Goal: Task Accomplishment & Management: Manage account settings

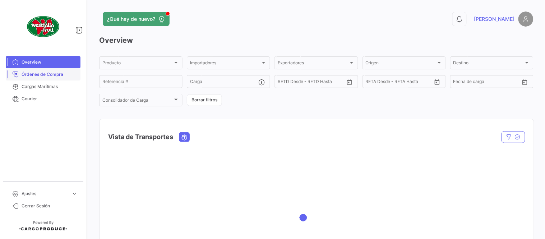
click at [40, 73] on span "Órdenes de Compra" at bounding box center [50, 74] width 56 height 6
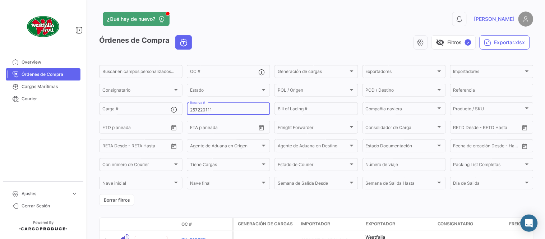
click at [199, 110] on input "257220111" at bounding box center [228, 109] width 77 height 5
paste input "763582760"
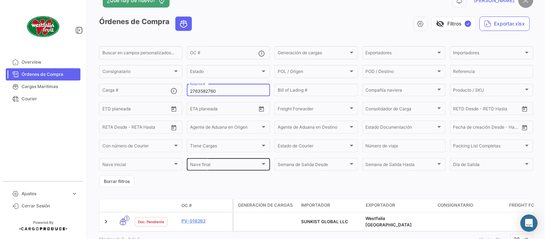
scroll to position [46, 0]
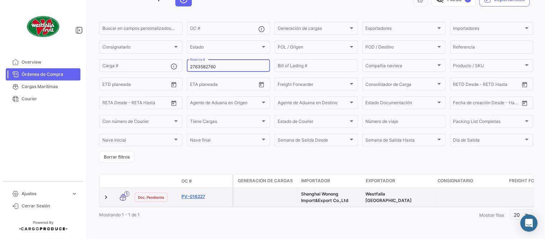
type input "2763582760"
click at [196, 193] on link "PV-016227" at bounding box center [205, 196] width 48 height 6
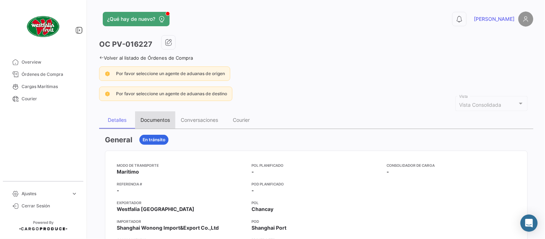
click at [155, 119] on div "Documentos" at bounding box center [154, 120] width 29 height 6
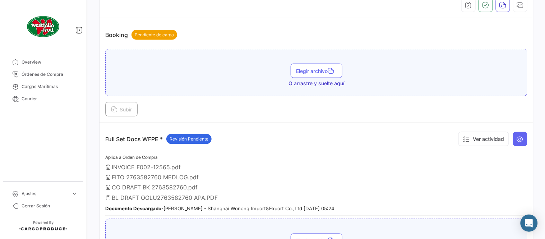
scroll to position [239, 0]
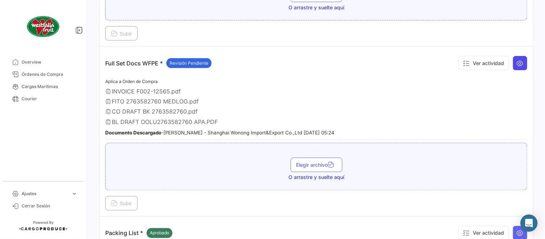
click at [520, 65] on button at bounding box center [520, 63] width 14 height 14
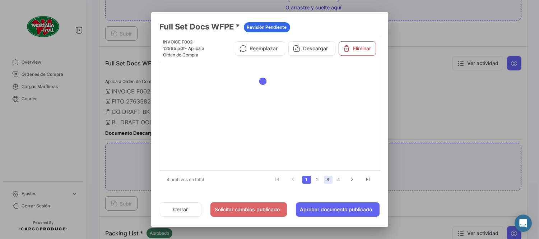
click at [328, 178] on link "3" at bounding box center [328, 180] width 9 height 8
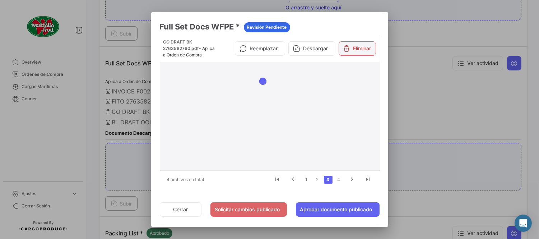
click at [357, 47] on button "Eliminar" at bounding box center [357, 48] width 37 height 14
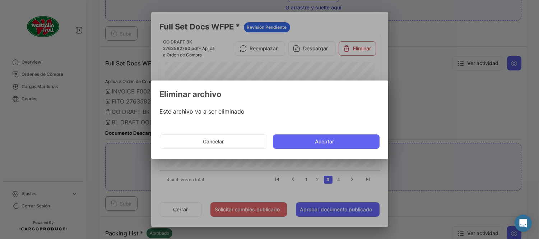
drag, startPoint x: 321, startPoint y: 145, endPoint x: 315, endPoint y: 146, distance: 5.8
click at [320, 145] on button "Aceptar" at bounding box center [326, 141] width 107 height 14
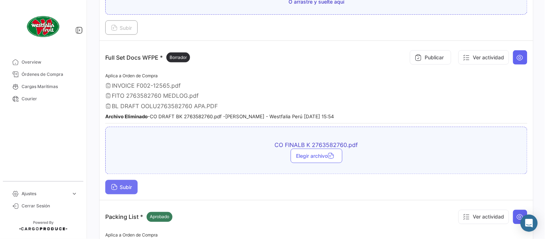
click at [127, 184] on span "Subir" at bounding box center [121, 187] width 21 height 6
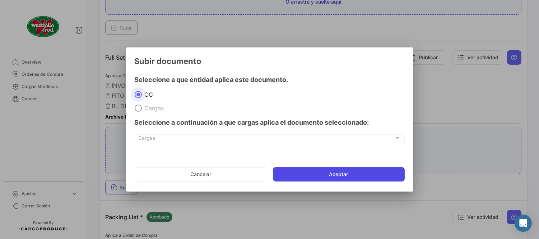
click at [316, 171] on button "Aceptar" at bounding box center [339, 174] width 132 height 14
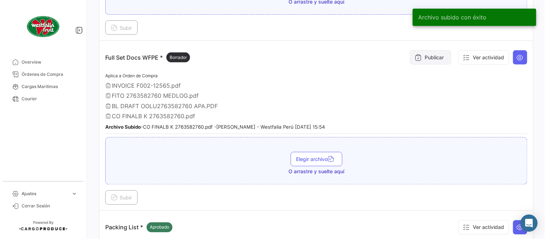
click at [415, 61] on button "Publicar" at bounding box center [430, 57] width 41 height 14
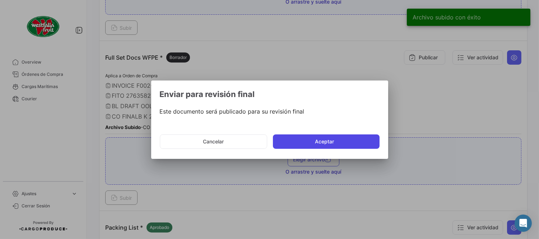
click at [340, 138] on button "Aceptar" at bounding box center [326, 141] width 107 height 14
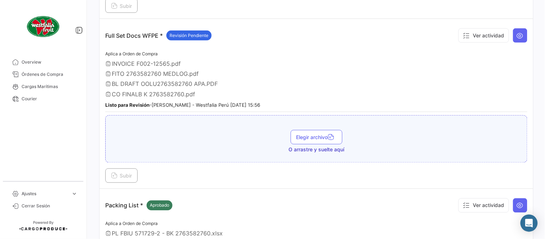
scroll to position [279, 0]
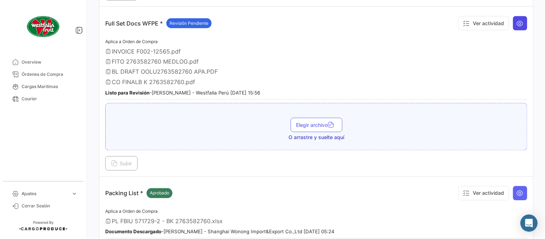
click at [513, 22] on button at bounding box center [520, 23] width 14 height 14
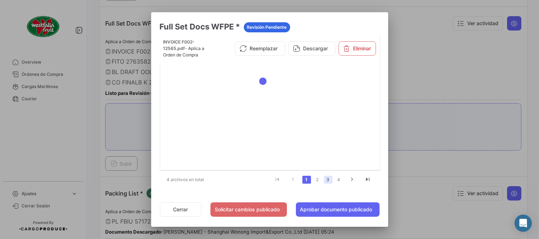
click at [328, 181] on link "3" at bounding box center [328, 180] width 9 height 8
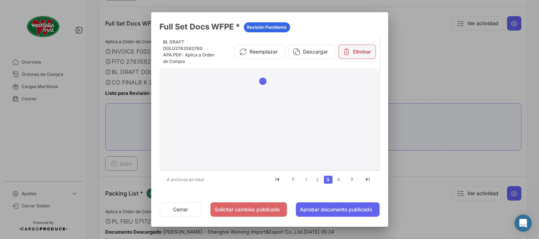
click at [348, 50] on icon at bounding box center [346, 51] width 7 height 7
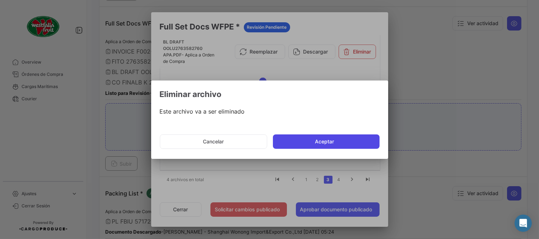
drag, startPoint x: 312, startPoint y: 140, endPoint x: 312, endPoint y: 191, distance: 50.6
click at [311, 140] on button "Aceptar" at bounding box center [326, 141] width 107 height 14
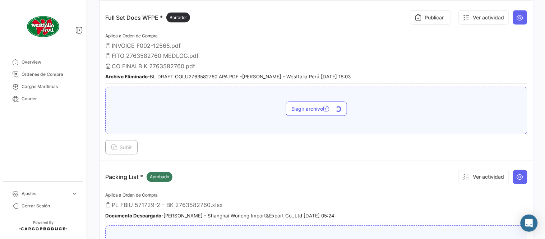
scroll to position [239, 0]
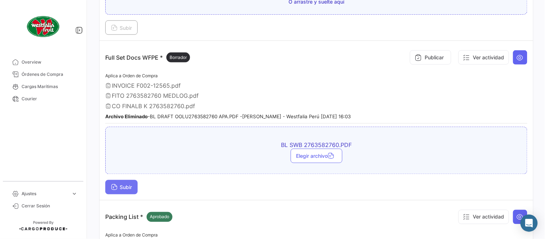
click at [126, 186] on span "Subir" at bounding box center [121, 187] width 21 height 6
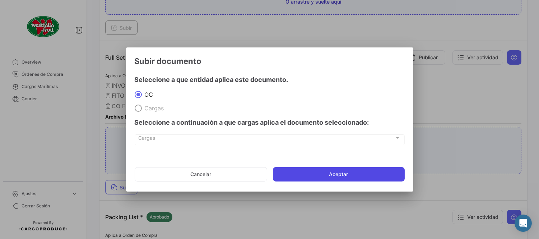
click at [345, 179] on button "Aceptar" at bounding box center [339, 174] width 132 height 14
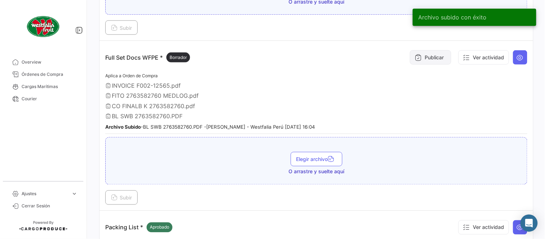
click at [415, 60] on icon at bounding box center [417, 57] width 7 height 7
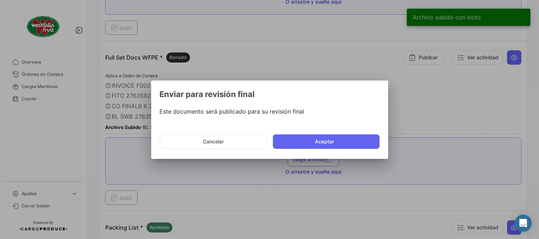
click at [320, 134] on mat-dialog-actions "Cancelar Aceptar" at bounding box center [270, 141] width 220 height 24
click at [317, 139] on button "Aceptar" at bounding box center [326, 141] width 107 height 14
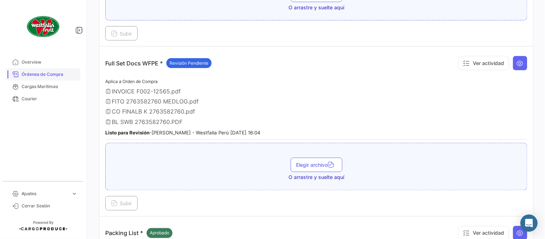
click at [71, 70] on link "Órdenes de Compra" at bounding box center [43, 74] width 75 height 12
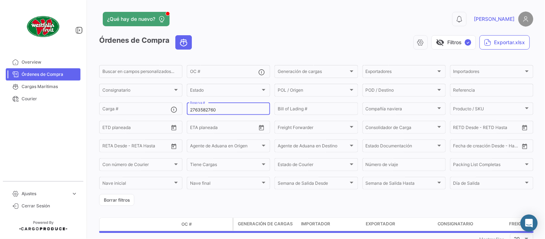
click at [196, 110] on input "2763582760" at bounding box center [228, 109] width 77 height 5
paste input "31035705"
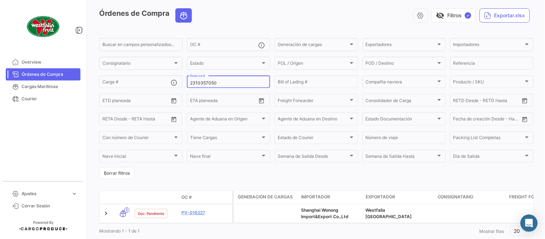
scroll to position [49, 0]
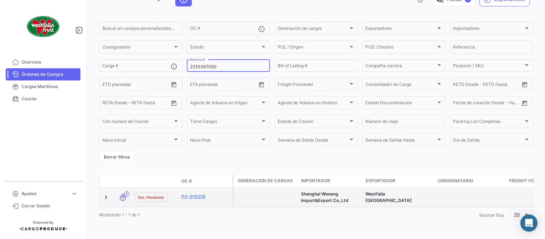
type input "2310357050"
click at [196, 188] on datatable-body-cell "PV-016228" at bounding box center [205, 197] width 54 height 19
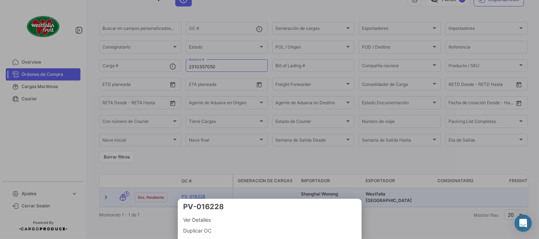
click at [199, 190] on div at bounding box center [269, 119] width 539 height 239
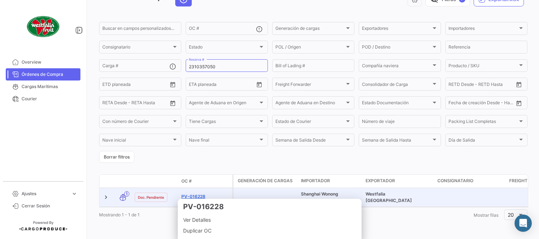
click at [195, 193] on link "PV-016228" at bounding box center [205, 196] width 48 height 6
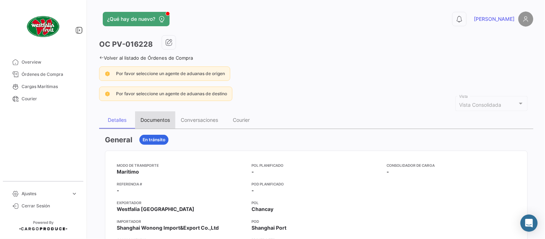
click at [157, 116] on div "Documentos" at bounding box center [155, 119] width 40 height 17
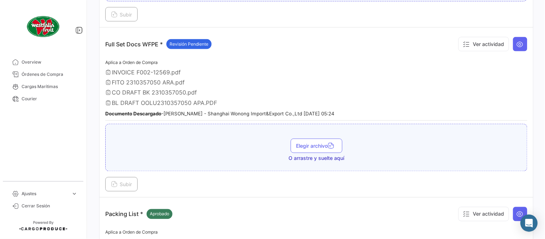
scroll to position [239, 0]
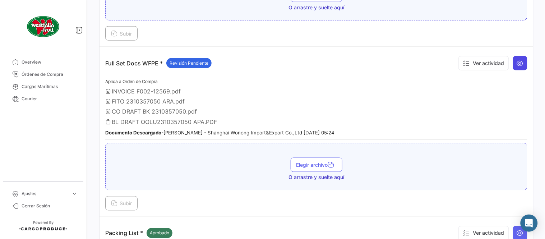
click at [517, 65] on icon at bounding box center [519, 63] width 7 height 7
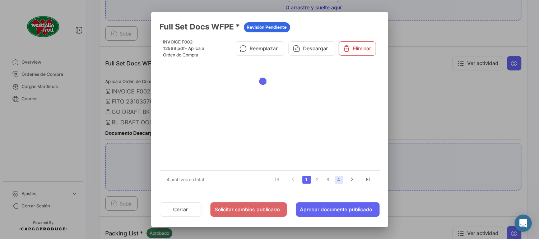
click at [339, 181] on link "4" at bounding box center [339, 180] width 9 height 8
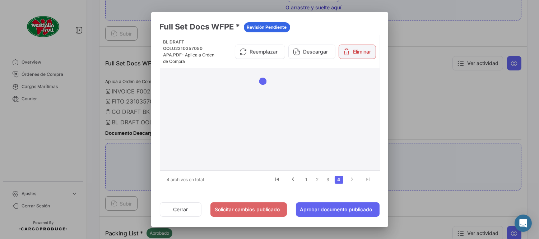
click at [358, 54] on button "Eliminar" at bounding box center [357, 52] width 37 height 14
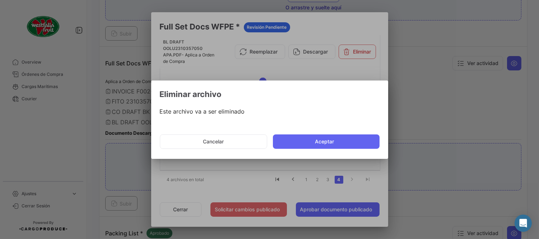
click at [328, 133] on mat-dialog-actions "Cancelar Aceptar" at bounding box center [270, 141] width 220 height 24
click at [331, 143] on button "Aceptar" at bounding box center [326, 141] width 107 height 14
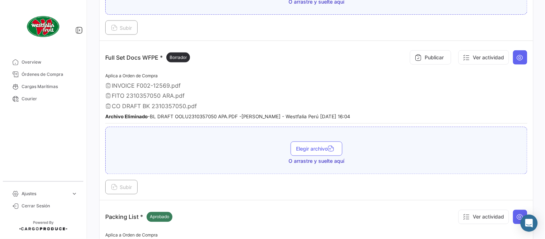
click at [519, 66] on div "Publicar Ver actividad" at bounding box center [467, 58] width 121 height 22
click at [519, 61] on button at bounding box center [520, 57] width 14 height 14
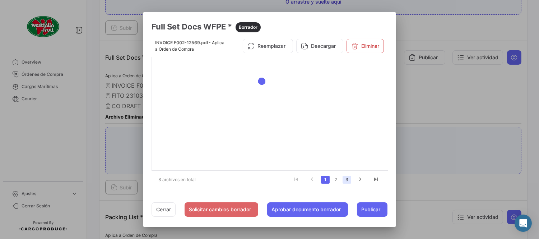
click at [350, 180] on link "3" at bounding box center [347, 180] width 9 height 8
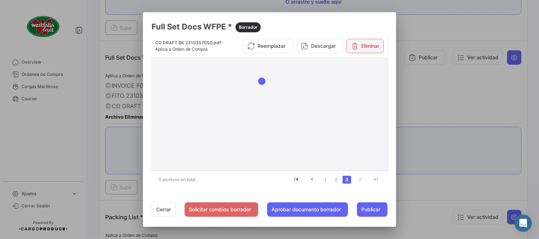
click at [364, 47] on button "Eliminar" at bounding box center [365, 46] width 37 height 14
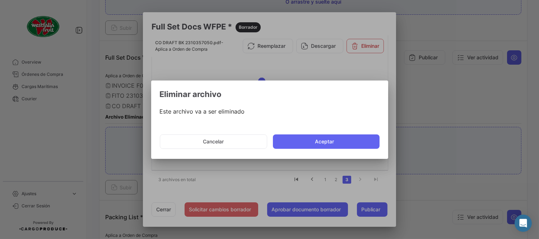
click at [339, 141] on button "Aceptar" at bounding box center [326, 141] width 107 height 14
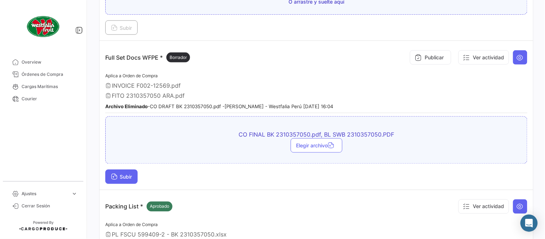
click at [132, 176] on span "Subir" at bounding box center [121, 177] width 21 height 6
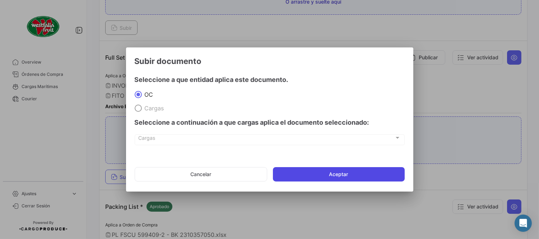
click at [335, 169] on button "Aceptar" at bounding box center [339, 174] width 132 height 14
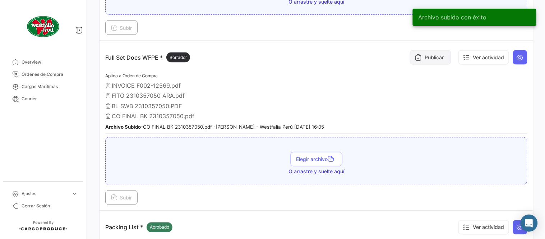
click at [422, 51] on button "Publicar" at bounding box center [430, 57] width 41 height 14
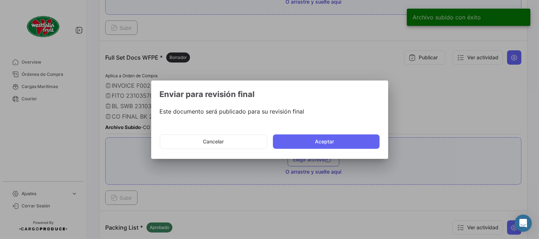
drag, startPoint x: 328, startPoint y: 136, endPoint x: 324, endPoint y: 130, distance: 7.6
click at [328, 137] on button "Aceptar" at bounding box center [326, 141] width 107 height 14
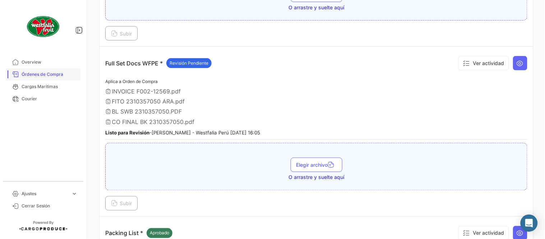
click at [54, 73] on span "Órdenes de Compra" at bounding box center [50, 74] width 56 height 6
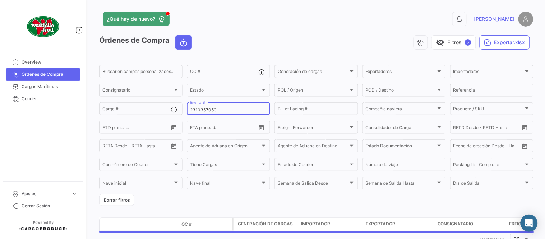
click at [216, 106] on div "2310357050 Reserva #" at bounding box center [228, 108] width 77 height 14
drag, startPoint x: 216, startPoint y: 106, endPoint x: 217, endPoint y: 109, distance: 3.7
click at [216, 108] on div "2310357050 Reserva #" at bounding box center [228, 108] width 77 height 14
click at [217, 109] on input "2310357050" at bounding box center [228, 109] width 77 height 5
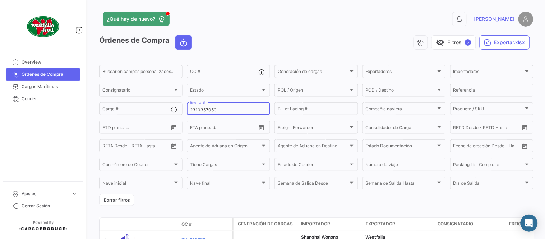
paste input "17"
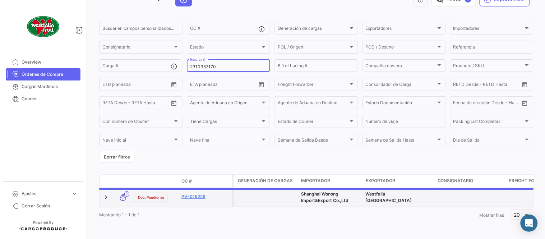
scroll to position [46, 0]
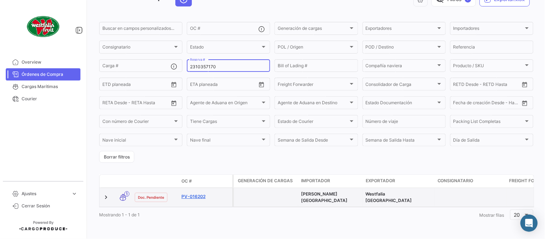
type input "2310357170"
click at [191, 190] on datatable-body-cell "PV-016202" at bounding box center [205, 197] width 54 height 19
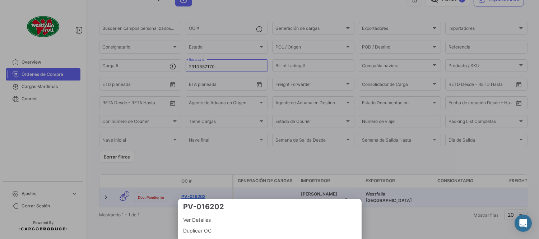
click at [191, 190] on div at bounding box center [269, 119] width 539 height 239
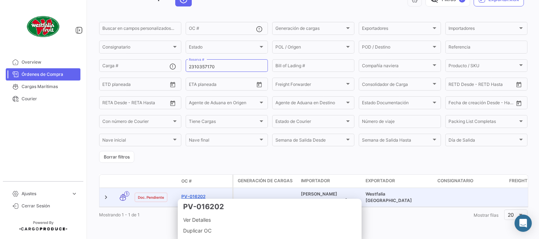
click at [198, 193] on link "PV-016202" at bounding box center [205, 196] width 48 height 6
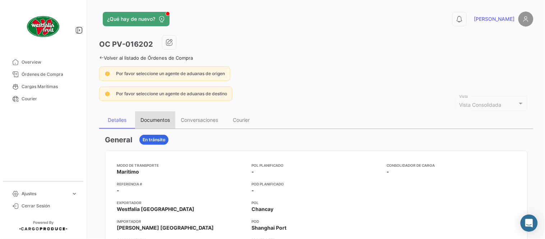
click at [144, 122] on div "Documentos" at bounding box center [154, 120] width 29 height 6
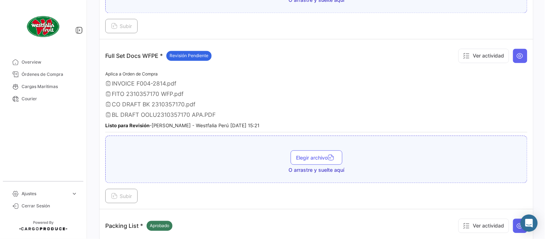
scroll to position [359, 0]
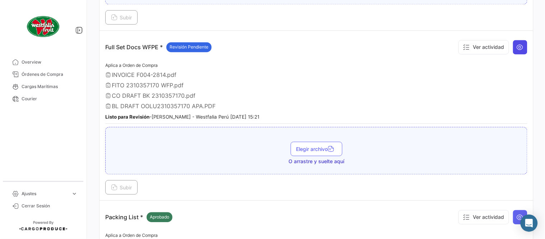
click at [516, 48] on icon at bounding box center [519, 46] width 7 height 7
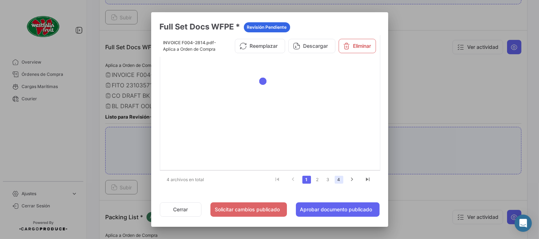
click at [336, 177] on link "4" at bounding box center [339, 180] width 9 height 8
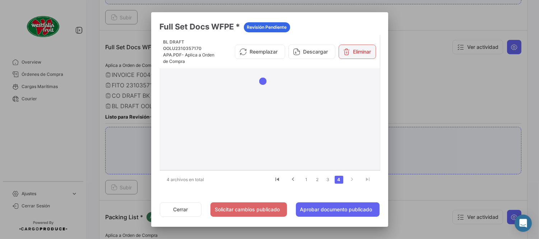
click at [349, 55] on button "Eliminar" at bounding box center [357, 52] width 37 height 14
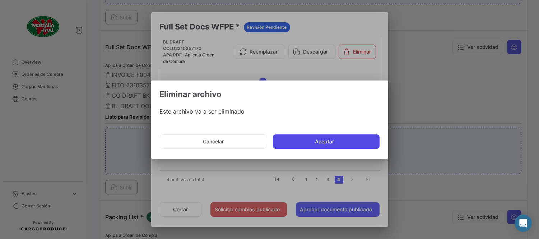
click at [325, 135] on button "Aceptar" at bounding box center [326, 141] width 107 height 14
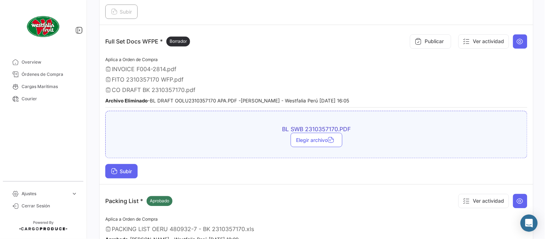
click at [130, 169] on span "Subir" at bounding box center [121, 171] width 21 height 6
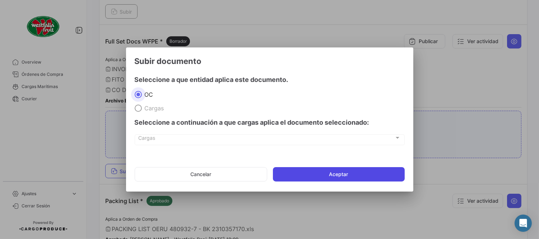
click at [323, 176] on button "Aceptar" at bounding box center [339, 174] width 132 height 14
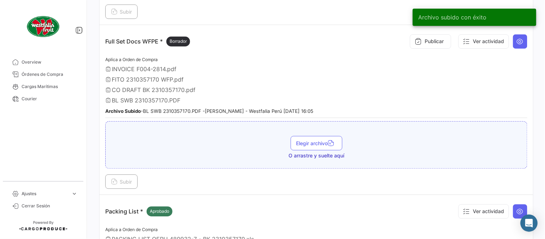
click at [407, 42] on div "Publicar Ver actividad" at bounding box center [467, 42] width 121 height 22
click at [432, 45] on button "Publicar" at bounding box center [430, 41] width 41 height 14
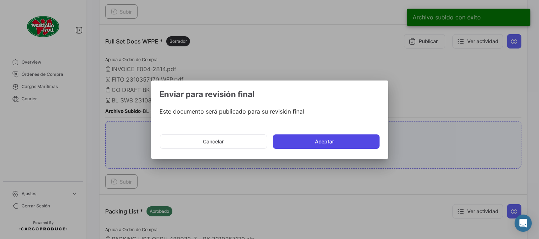
click at [349, 141] on button "Aceptar" at bounding box center [326, 141] width 107 height 14
